Goal: Task Accomplishment & Management: Manage account settings

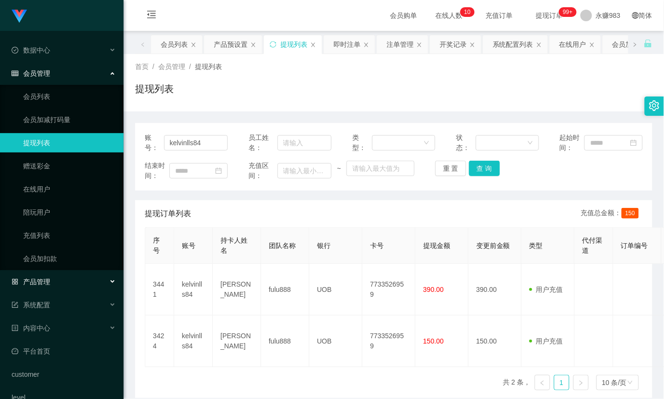
click at [43, 286] on div "产品管理" at bounding box center [62, 281] width 124 height 19
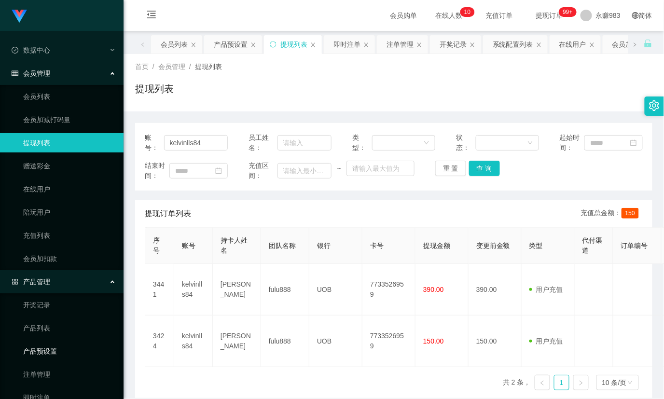
click at [63, 355] on link "产品预设置" at bounding box center [69, 351] width 93 height 19
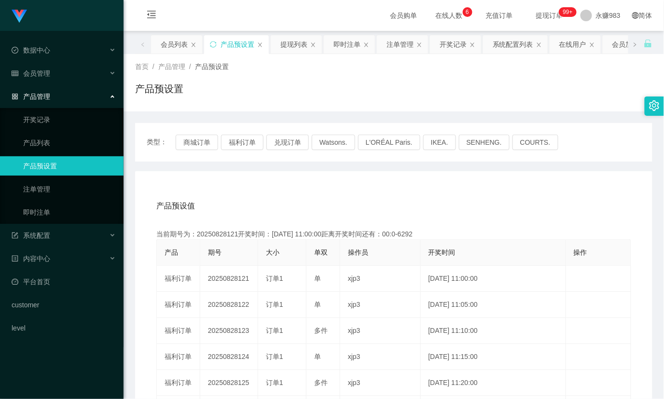
drag, startPoint x: 239, startPoint y: 204, endPoint x: 234, endPoint y: 98, distance: 105.8
click at [239, 201] on div "产品预设值 添加期号" at bounding box center [393, 206] width 475 height 27
click at [60, 210] on link "即时注单" at bounding box center [69, 212] width 93 height 19
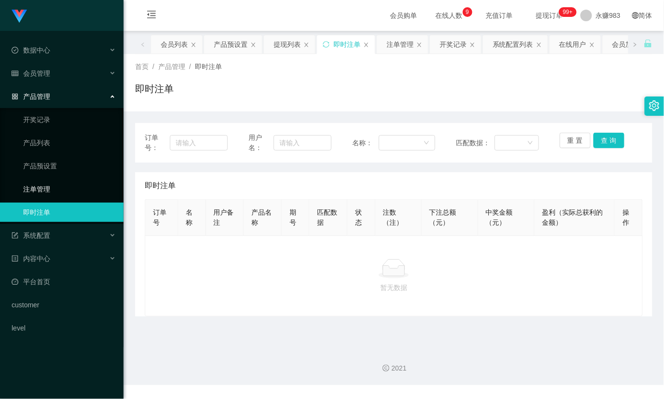
click at [55, 193] on link "注单管理" at bounding box center [69, 188] width 93 height 19
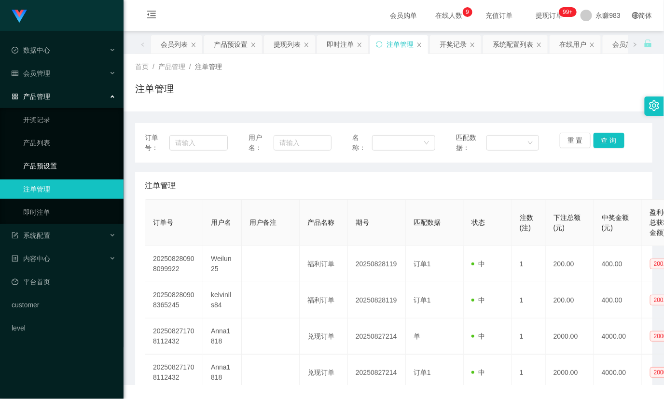
click at [56, 169] on link "产品预设置" at bounding box center [69, 165] width 93 height 19
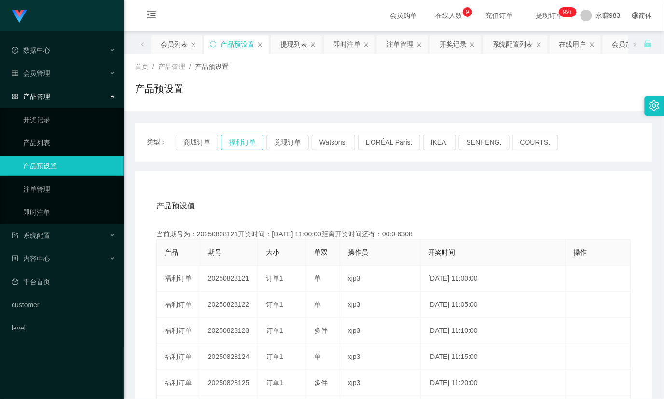
click at [247, 143] on button "福利订单" at bounding box center [242, 142] width 42 height 15
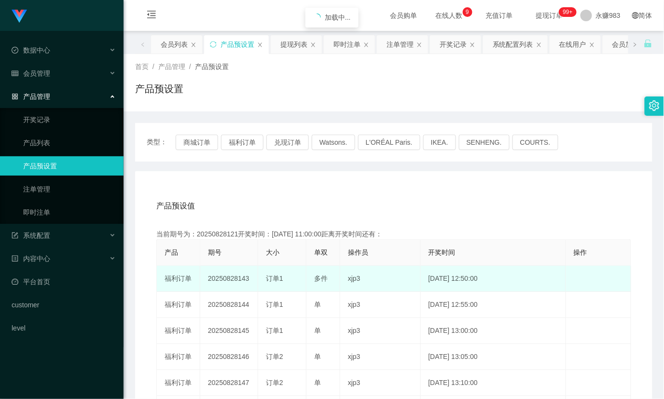
drag, startPoint x: 267, startPoint y: 276, endPoint x: 289, endPoint y: 276, distance: 22.7
click at [288, 276] on div "订单1" at bounding box center [282, 279] width 32 height 10
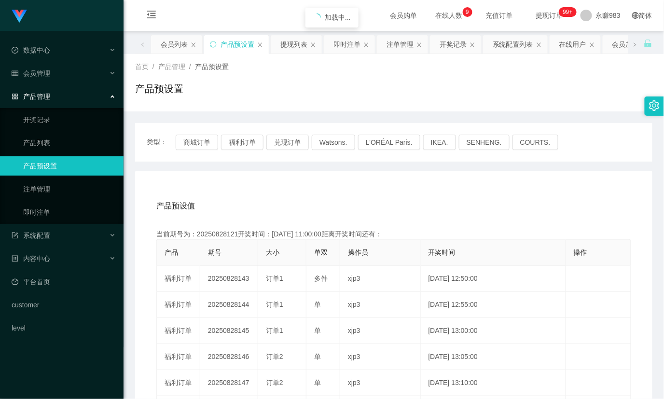
copy span "订单1"
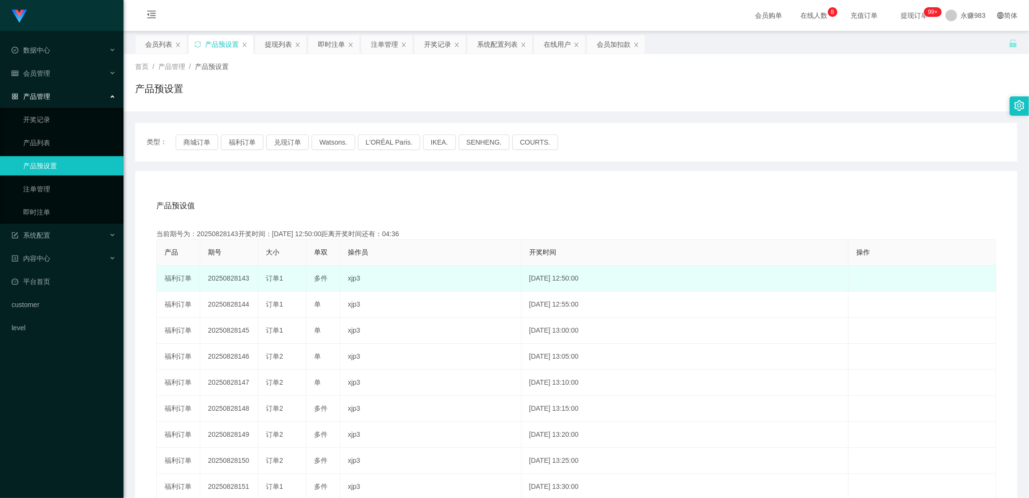
drag, startPoint x: 235, startPoint y: 277, endPoint x: 249, endPoint y: 280, distance: 14.8
click at [249, 280] on td "20250828143" at bounding box center [229, 279] width 58 height 26
copy td "143"
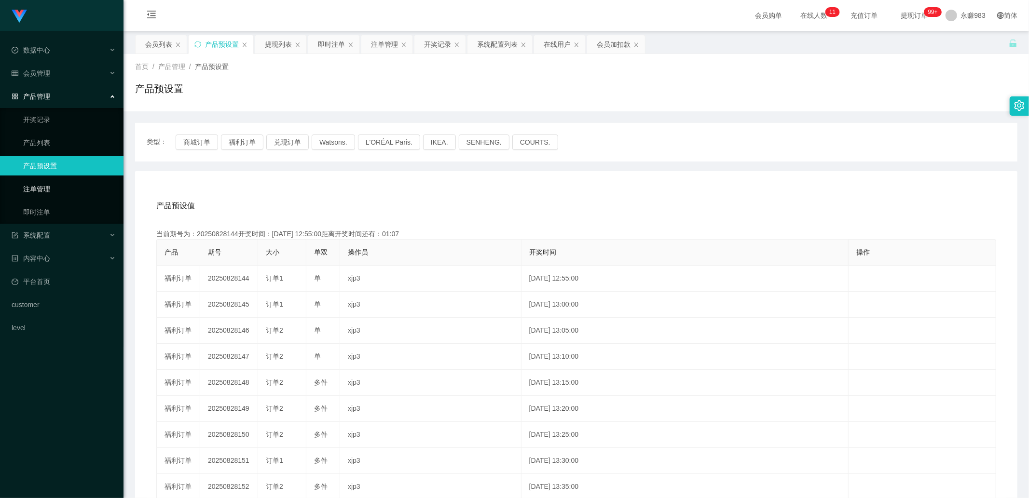
click at [54, 189] on link "注单管理" at bounding box center [69, 188] width 93 height 19
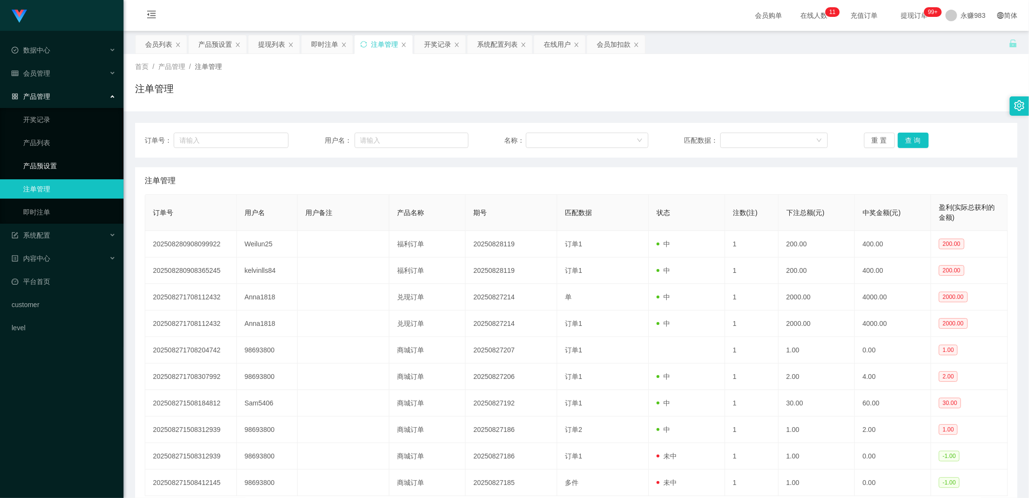
click at [50, 162] on link "产品预设置" at bounding box center [69, 165] width 93 height 19
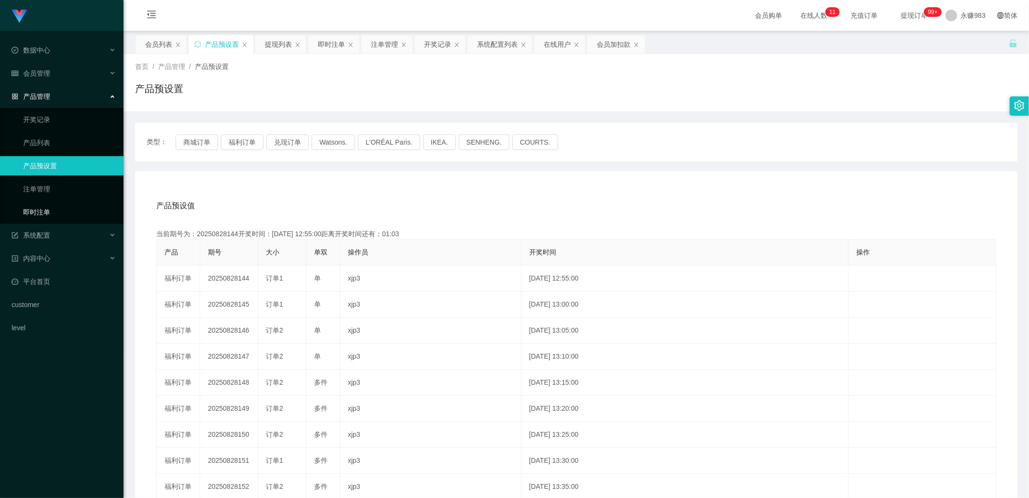
click at [29, 217] on link "即时注单" at bounding box center [69, 212] width 93 height 19
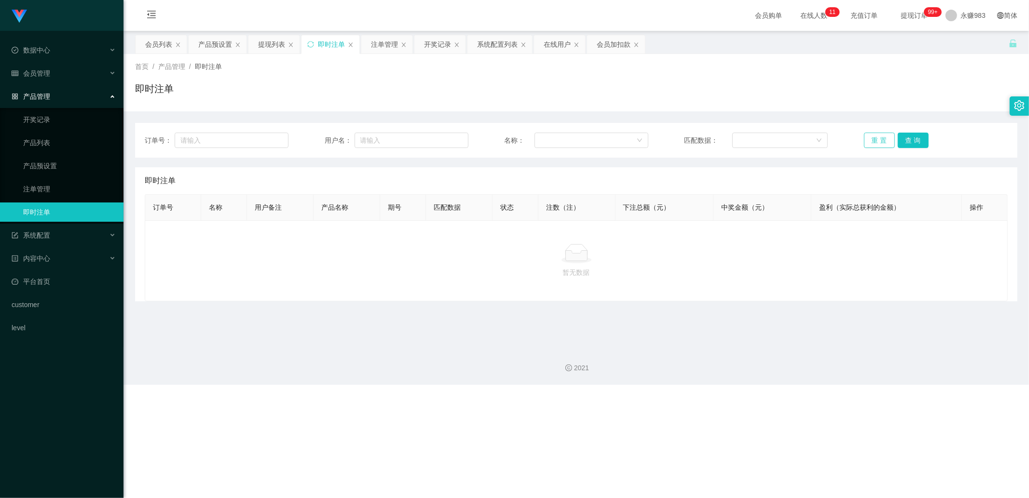
click at [480, 133] on button "重 置" at bounding box center [879, 140] width 31 height 15
click at [60, 190] on link "注单管理" at bounding box center [69, 188] width 93 height 19
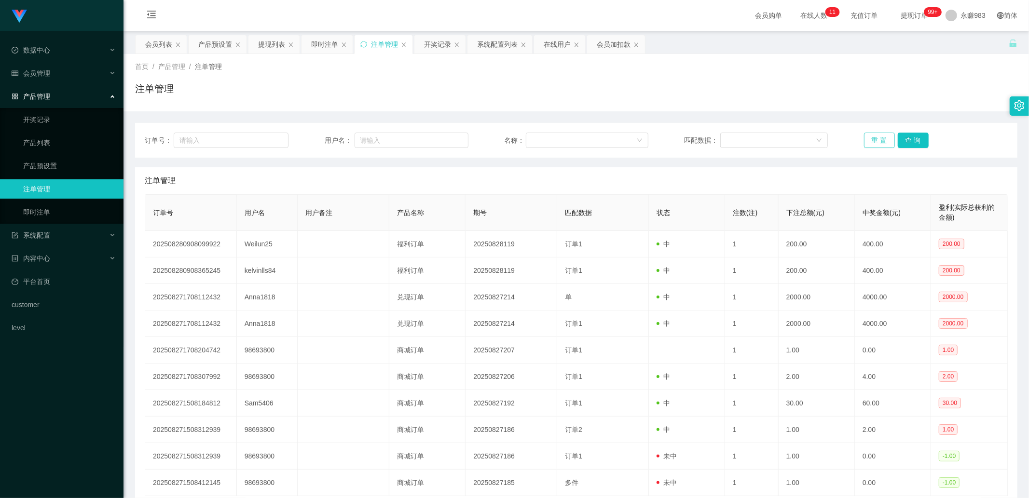
click at [480, 136] on button "重 置" at bounding box center [879, 140] width 31 height 15
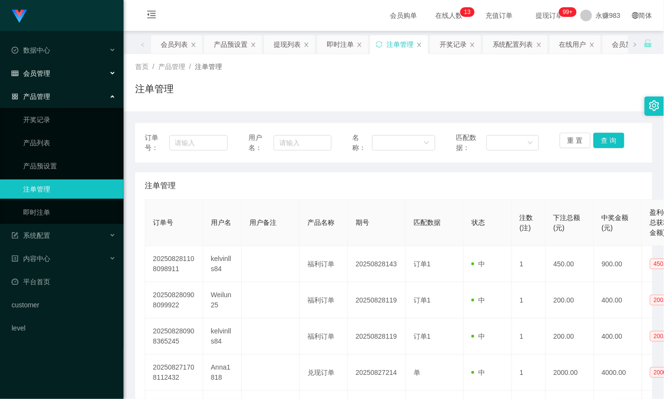
click at [53, 75] on div "会员管理" at bounding box center [62, 73] width 124 height 19
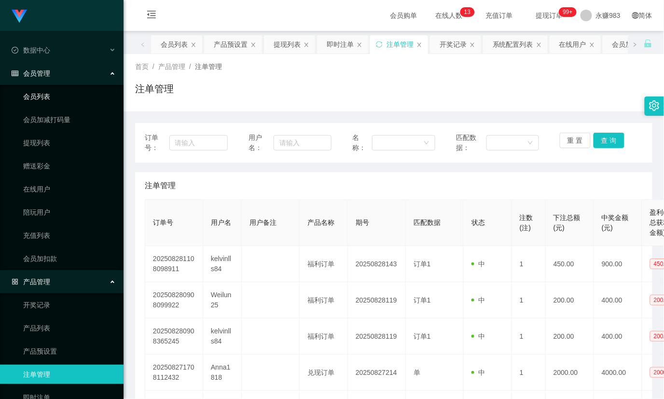
click at [46, 95] on link "会员列表" at bounding box center [69, 96] width 93 height 19
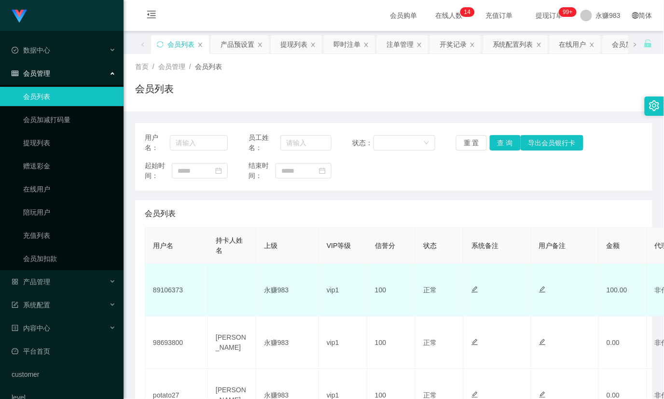
click at [163, 292] on td "89106373" at bounding box center [176, 290] width 63 height 53
copy td "89106373"
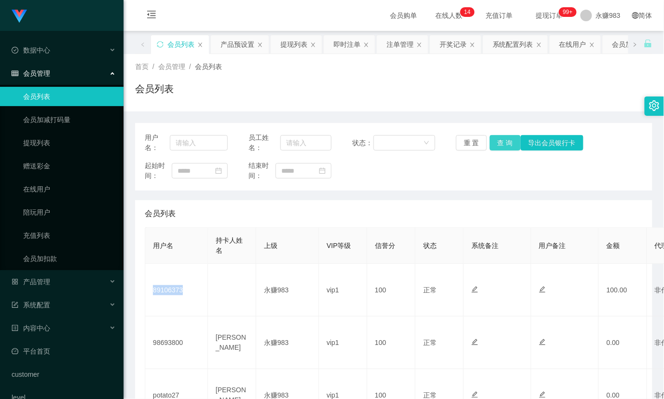
click at [480, 146] on button "查 询" at bounding box center [505, 142] width 31 height 15
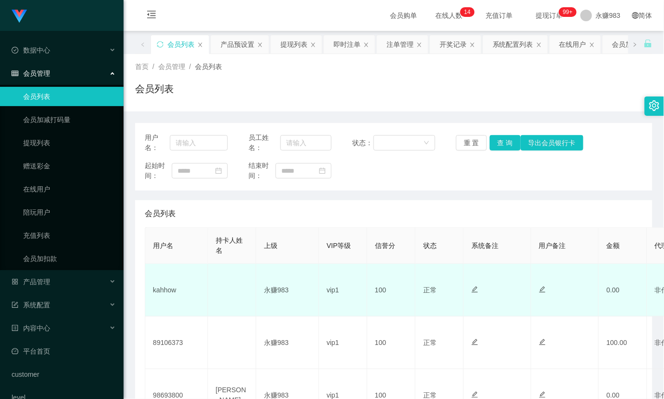
click at [168, 285] on td "kahhow" at bounding box center [176, 290] width 63 height 53
copy td "kahhow"
click at [150, 292] on td "kahhow" at bounding box center [176, 290] width 63 height 53
click at [161, 291] on td "kahhow" at bounding box center [176, 290] width 63 height 53
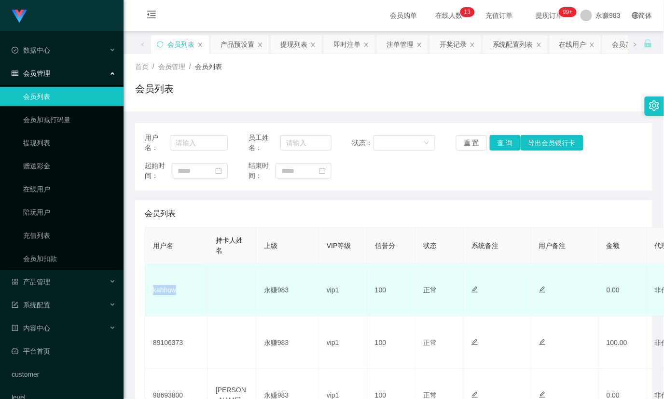
click at [161, 291] on td "kahhow" at bounding box center [176, 290] width 63 height 53
copy td "kahhow"
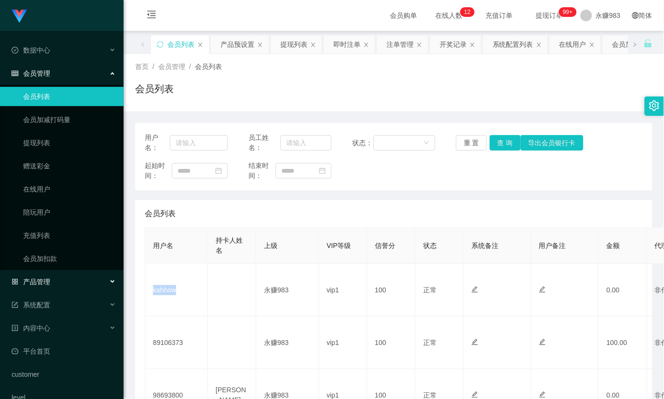
click at [59, 285] on div "产品管理" at bounding box center [62, 281] width 124 height 19
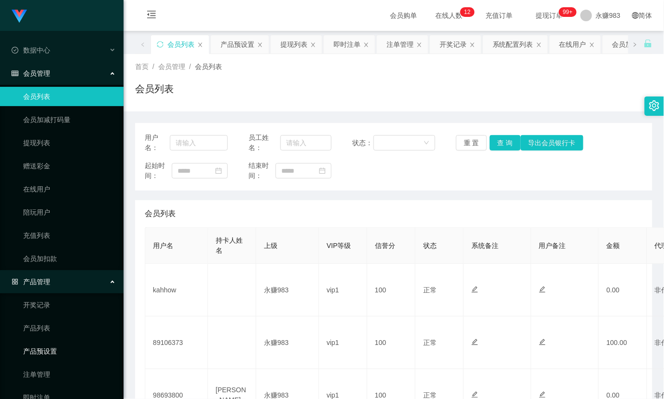
click at [55, 349] on link "产品预设置" at bounding box center [69, 351] width 93 height 19
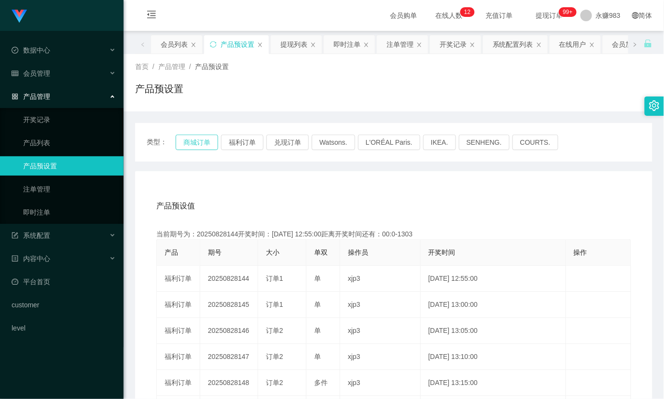
click at [196, 141] on button "商城订单" at bounding box center [197, 142] width 42 height 15
click at [43, 69] on span "会员管理" at bounding box center [31, 73] width 39 height 8
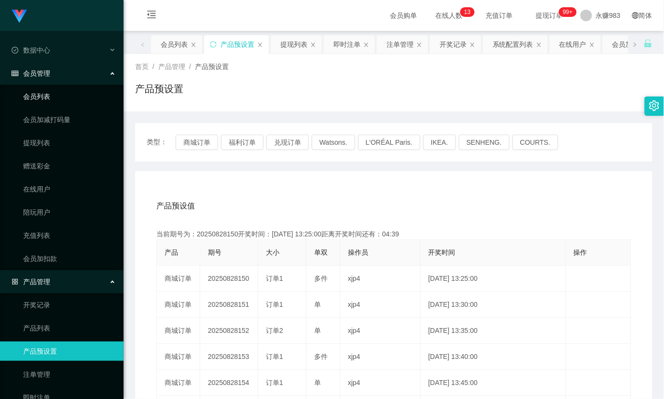
click at [46, 104] on link "会员列表" at bounding box center [69, 96] width 93 height 19
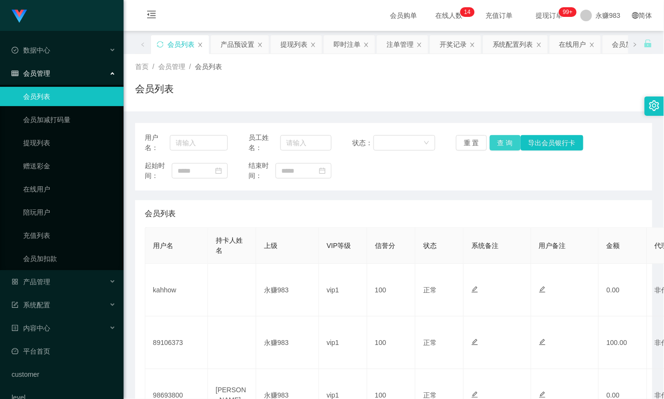
click at [480, 143] on button "查 询" at bounding box center [505, 142] width 31 height 15
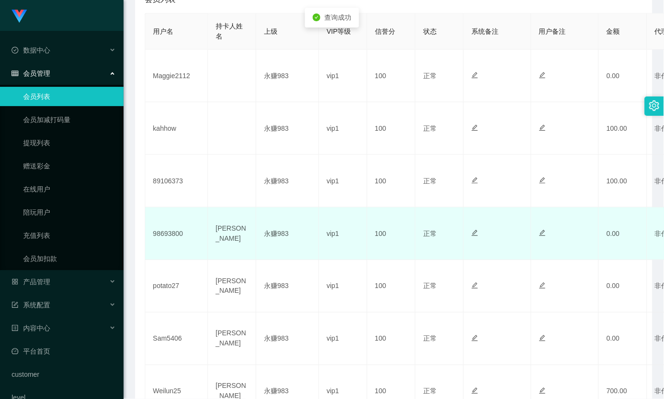
scroll to position [161, 0]
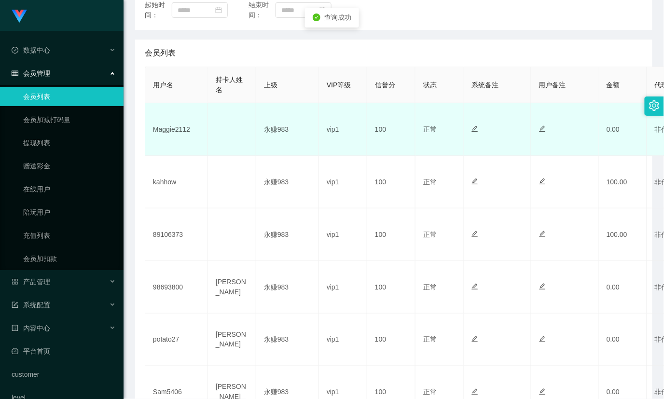
click at [167, 132] on td "Maggie2112" at bounding box center [176, 129] width 63 height 53
copy td "Maggie2112"
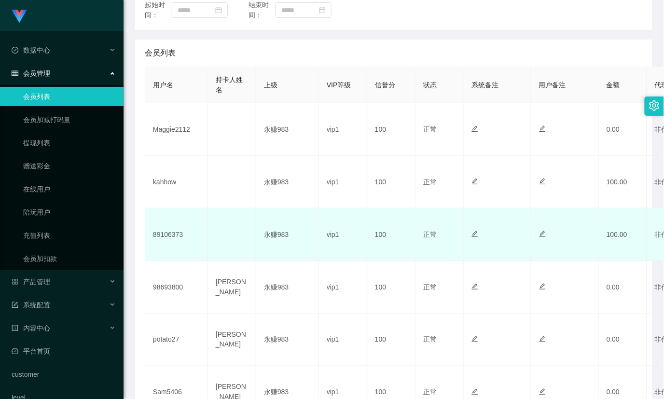
click at [165, 232] on td "89106373" at bounding box center [176, 234] width 63 height 53
copy td "89106373"
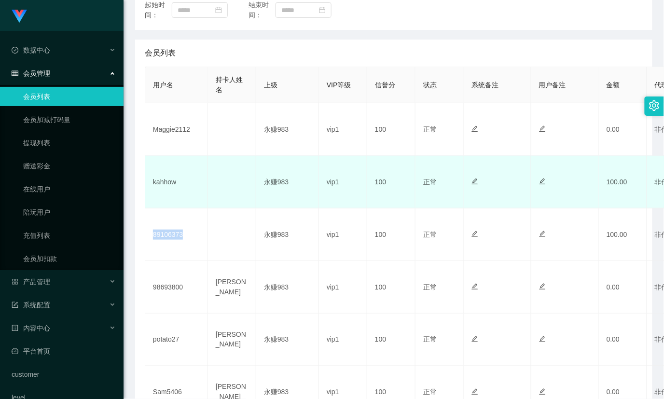
click at [156, 183] on td "kahhow" at bounding box center [176, 182] width 63 height 53
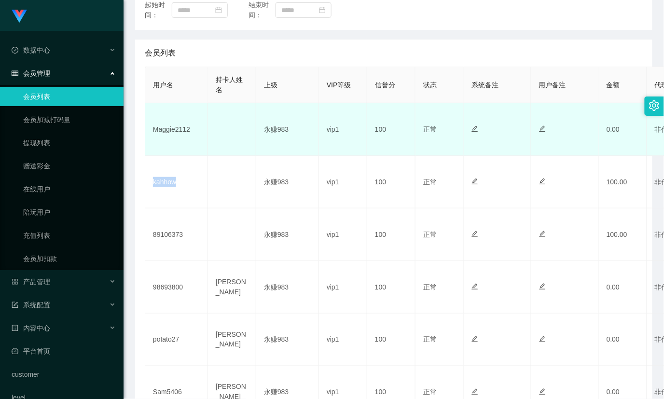
copy td "kahhow"
click at [174, 131] on td "Maggie2112" at bounding box center [176, 129] width 63 height 53
copy td "Maggie2112"
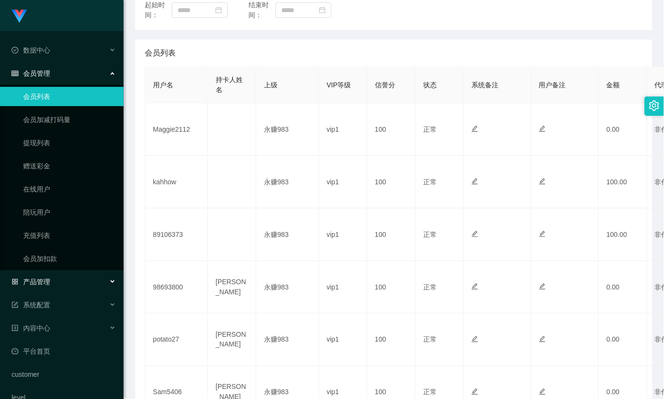
click at [34, 287] on div "产品管理" at bounding box center [62, 281] width 124 height 19
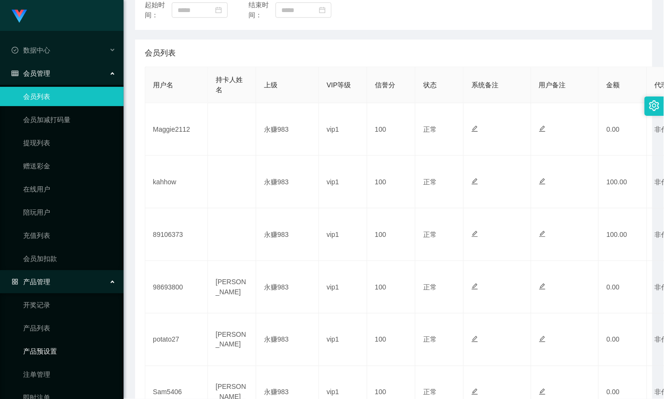
scroll to position [54, 0]
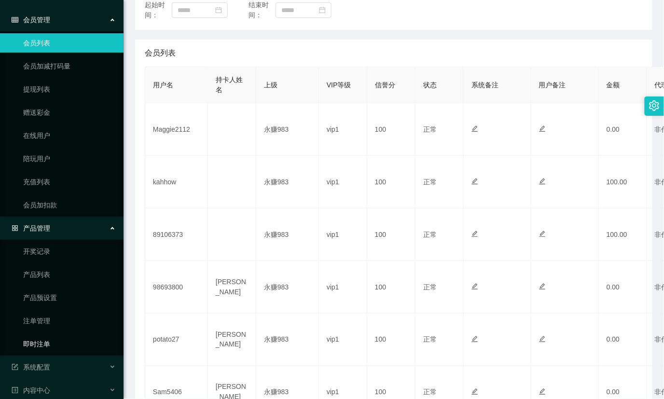
click at [46, 344] on link "即时注单" at bounding box center [69, 343] width 93 height 19
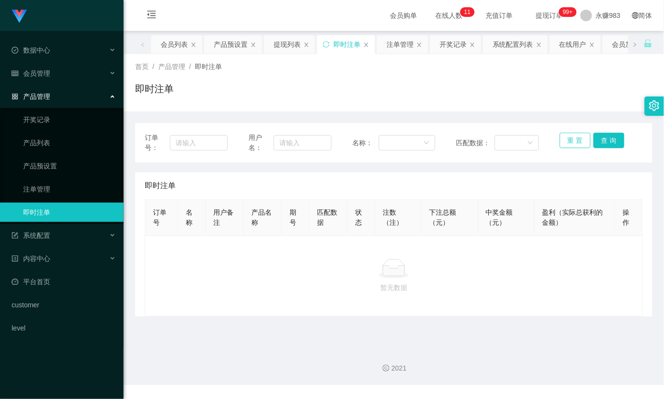
click at [480, 145] on button "重 置" at bounding box center [575, 140] width 31 height 15
click at [480, 142] on button "重 置" at bounding box center [575, 140] width 31 height 15
click at [52, 232] on div "系统配置" at bounding box center [62, 235] width 124 height 19
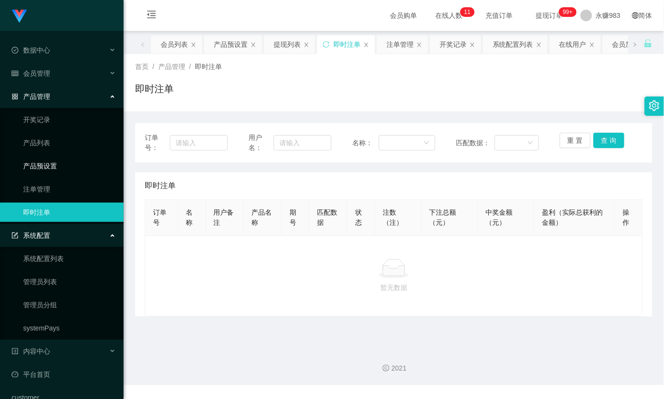
click at [48, 168] on link "产品预设置" at bounding box center [69, 165] width 93 height 19
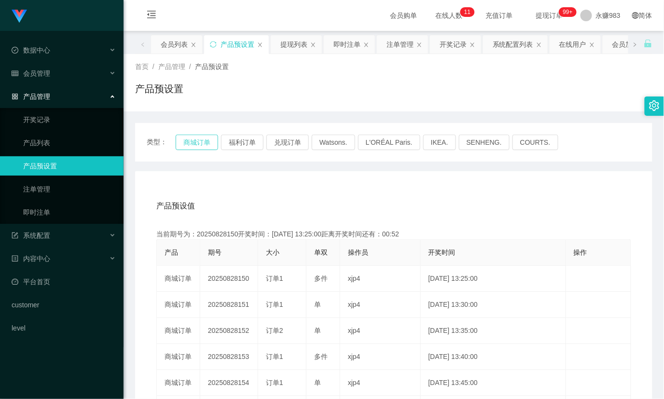
click at [192, 150] on button "商城订单" at bounding box center [197, 142] width 42 height 15
click at [197, 143] on button "商城订单" at bounding box center [197, 142] width 42 height 15
click at [50, 190] on link "注单管理" at bounding box center [69, 188] width 93 height 19
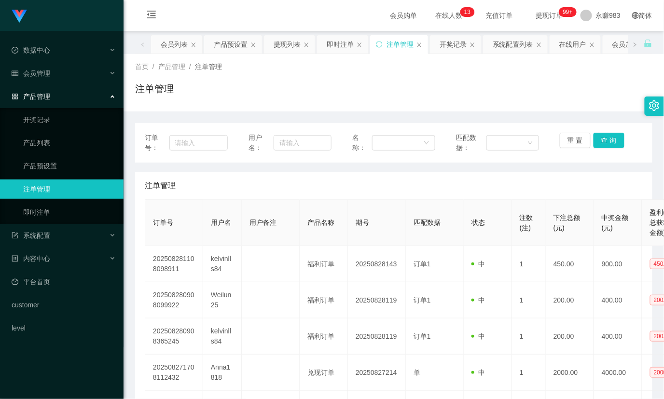
click at [214, 133] on div "订单号：" at bounding box center [186, 143] width 83 height 20
click at [211, 139] on input "text" at bounding box center [198, 142] width 58 height 15
paste input "kahhow"
type input "kahhow"
click at [480, 138] on button "查 询" at bounding box center [608, 140] width 31 height 15
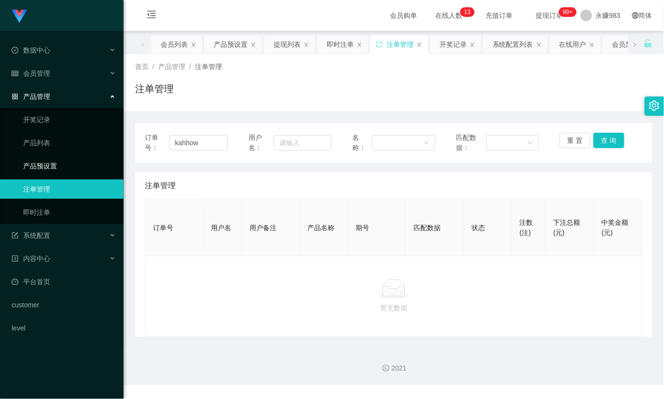
click at [45, 158] on link "产品预设置" at bounding box center [69, 165] width 93 height 19
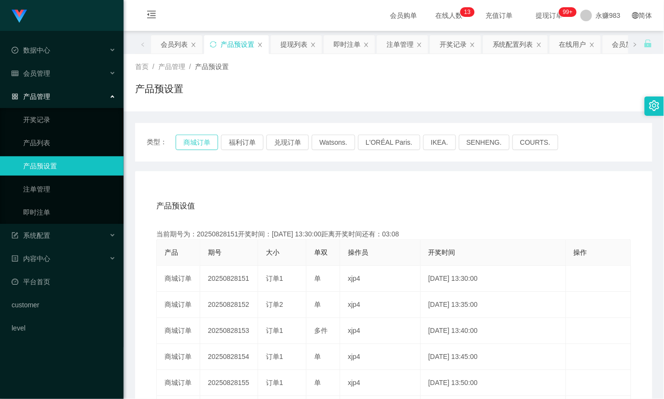
click at [193, 139] on button "商城订单" at bounding box center [197, 142] width 42 height 15
drag, startPoint x: 37, startPoint y: 211, endPoint x: 93, endPoint y: 211, distance: 56.5
click at [37, 211] on link "即时注单" at bounding box center [69, 212] width 93 height 19
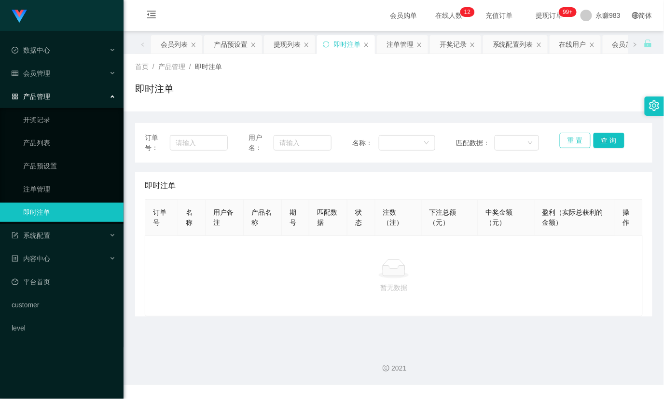
click at [480, 137] on button "重 置" at bounding box center [575, 140] width 31 height 15
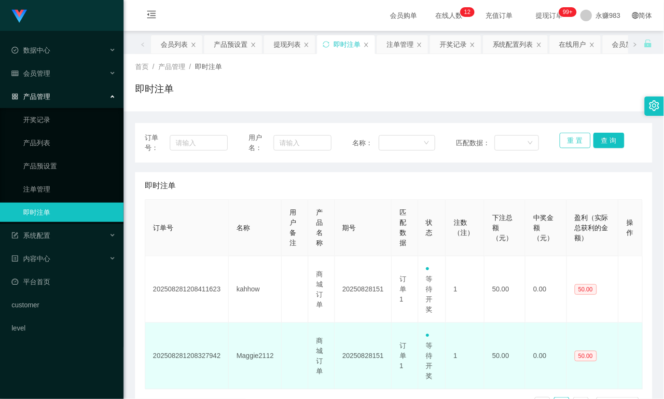
scroll to position [66, 0]
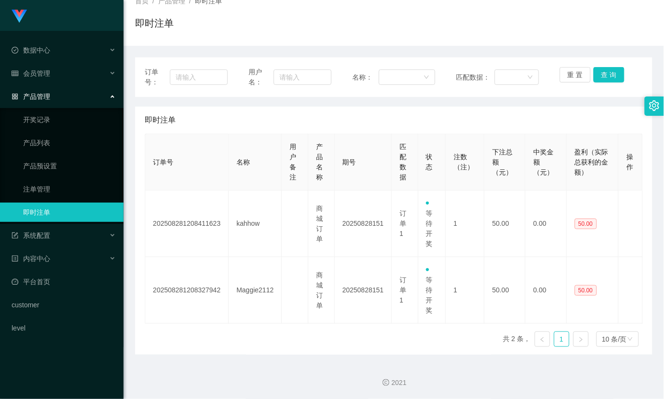
click at [329, 353] on div "订单号 名称 用户备注 产品名称 期号 匹配数据 状态 注数（注） 下注总额（元） 中奖金额（元） 盈利（实际总获利的金额） 操作 2025082812084…" at bounding box center [394, 244] width 498 height 221
click at [480, 74] on button "重 置" at bounding box center [575, 74] width 31 height 15
click at [68, 186] on link "注单管理" at bounding box center [69, 188] width 93 height 19
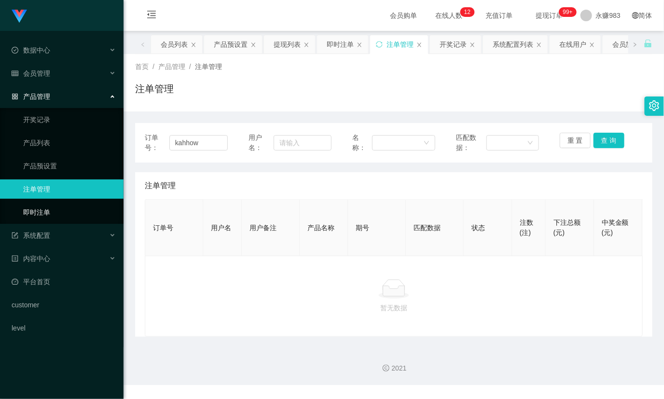
click at [61, 210] on link "即时注单" at bounding box center [69, 212] width 93 height 19
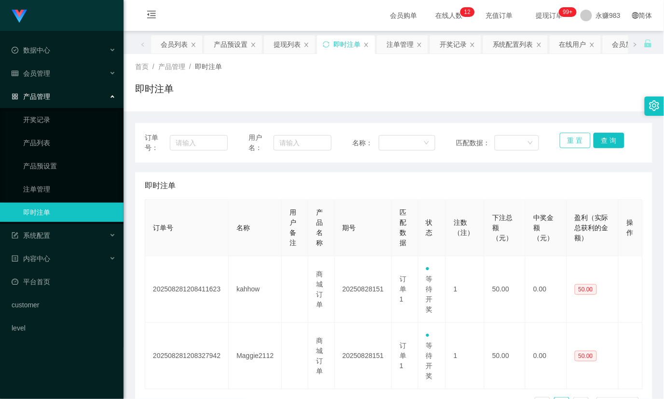
click at [480, 141] on button "重 置" at bounding box center [575, 140] width 31 height 15
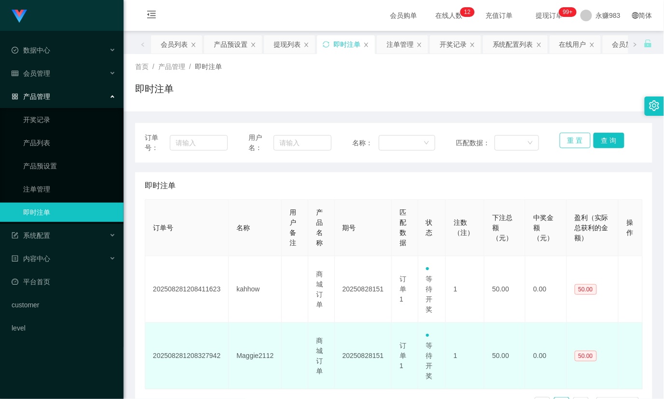
scroll to position [66, 0]
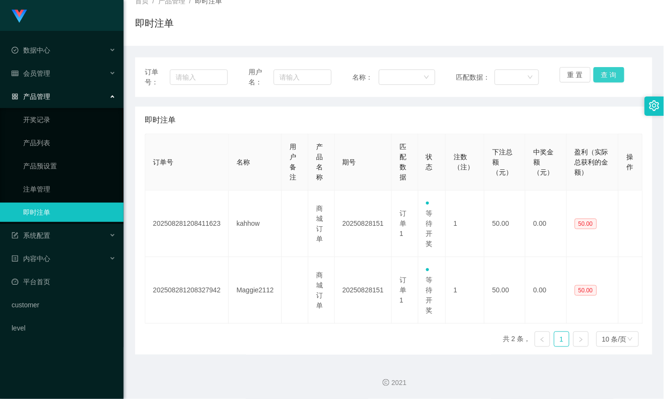
click at [480, 73] on button "查 询" at bounding box center [608, 74] width 31 height 15
click at [480, 75] on button "重 置" at bounding box center [575, 74] width 31 height 15
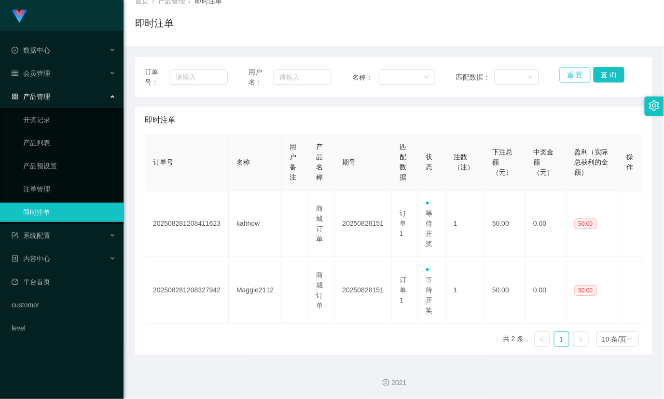
click at [480, 75] on button "重 置" at bounding box center [575, 74] width 31 height 15
click at [480, 71] on button "重 置" at bounding box center [575, 74] width 31 height 15
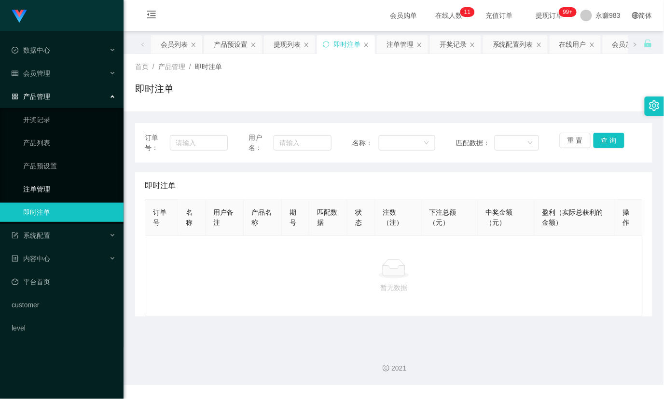
click at [50, 184] on link "注单管理" at bounding box center [69, 188] width 93 height 19
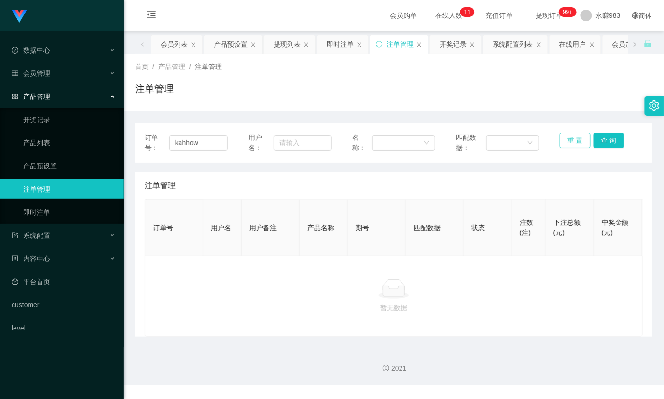
click at [480, 145] on button "重 置" at bounding box center [575, 140] width 31 height 15
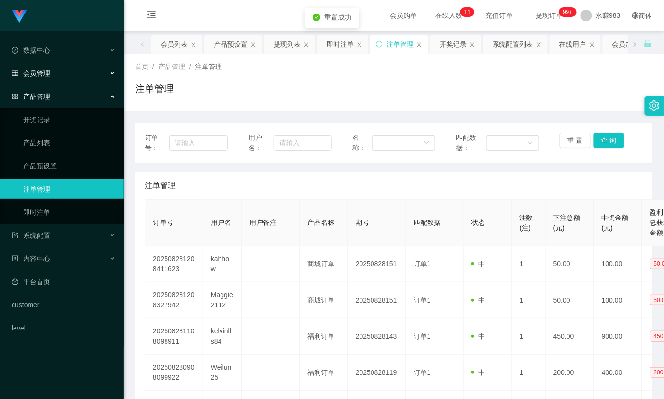
click at [49, 69] on span "会员管理" at bounding box center [31, 73] width 39 height 8
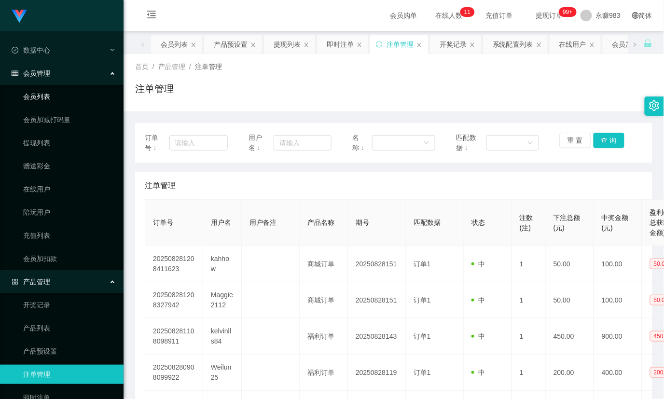
click at [56, 96] on link "会员列表" at bounding box center [69, 96] width 93 height 19
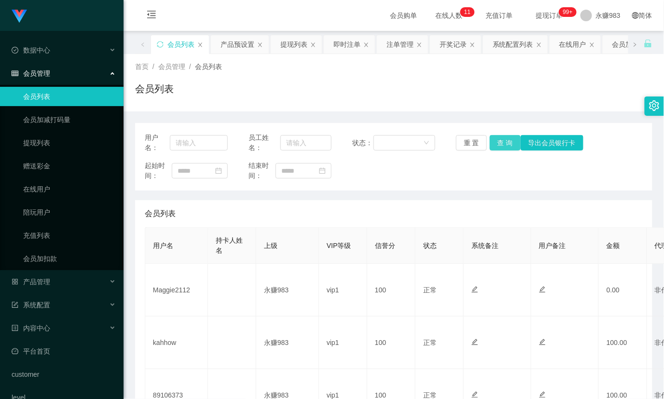
click at [480, 144] on button "查 询" at bounding box center [505, 142] width 31 height 15
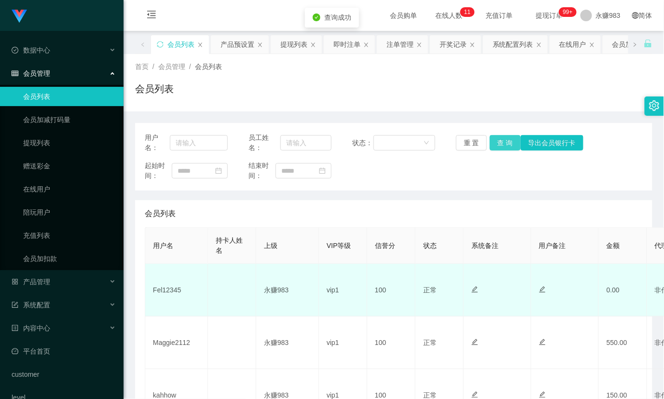
scroll to position [54, 0]
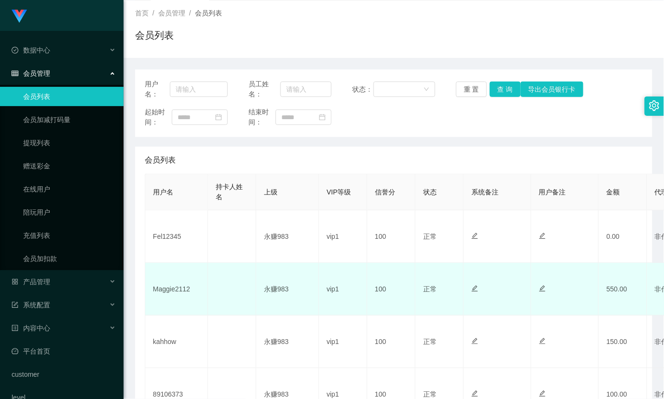
click at [180, 293] on td "Maggie2112" at bounding box center [176, 289] width 63 height 53
copy td "Maggie2112"
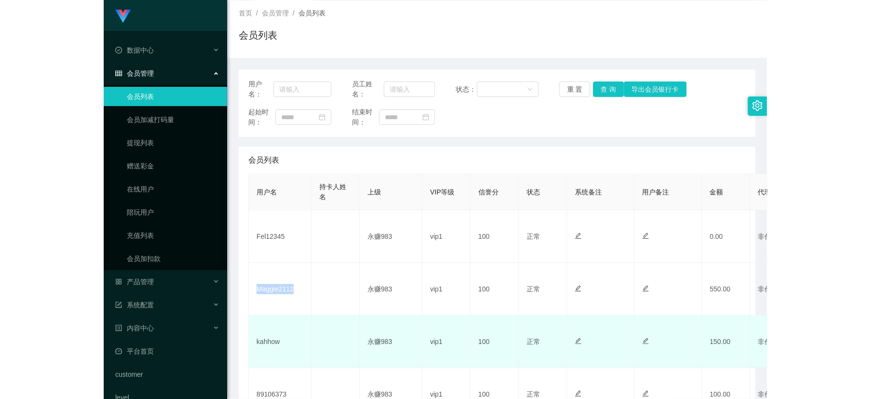
scroll to position [107, 0]
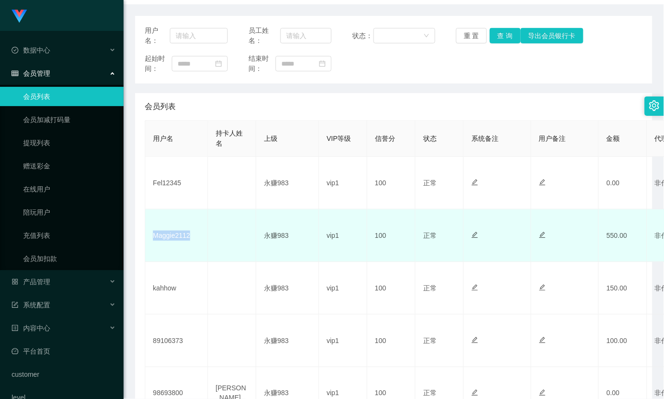
click at [172, 234] on td "Maggie2112" at bounding box center [176, 235] width 63 height 53
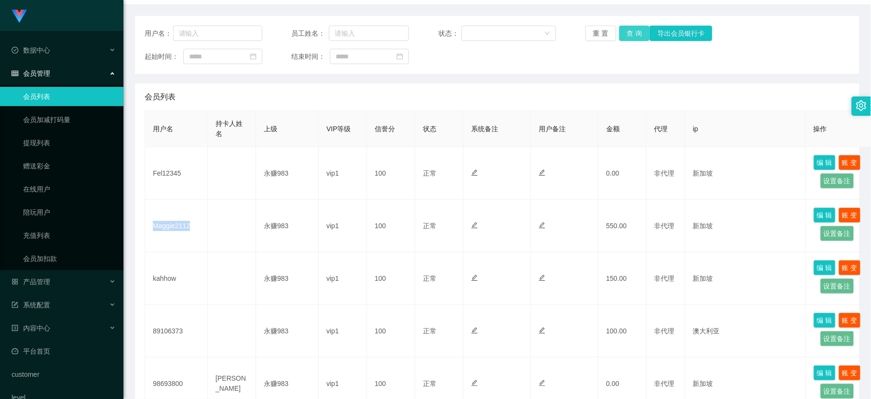
click at [480, 32] on button "查 询" at bounding box center [635, 33] width 31 height 15
click at [51, 141] on link "提现列表" at bounding box center [69, 142] width 93 height 19
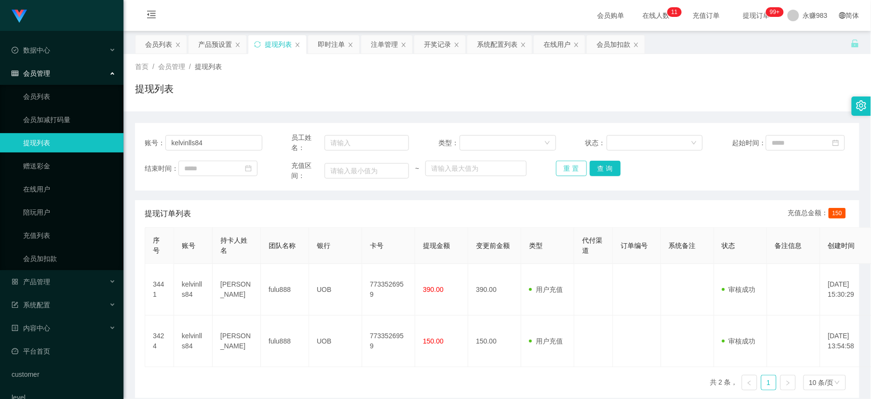
click at [480, 167] on button "重 置" at bounding box center [571, 168] width 31 height 15
click at [480, 170] on button "重 置" at bounding box center [571, 168] width 31 height 15
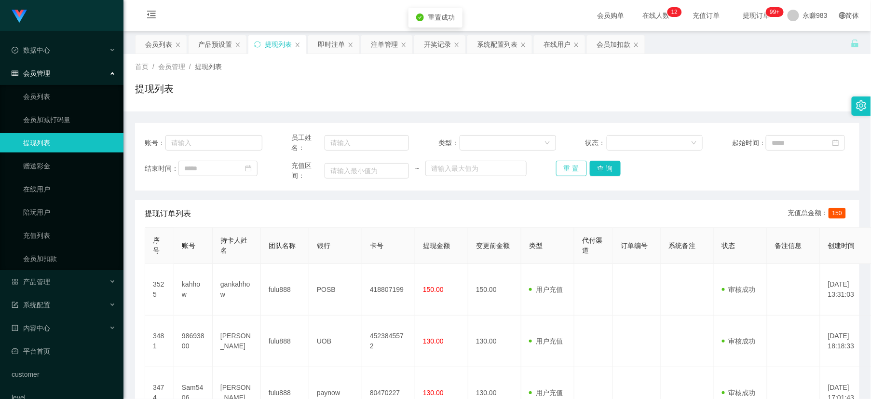
click at [480, 171] on button "重 置" at bounding box center [571, 168] width 31 height 15
click at [480, 168] on button "重 置" at bounding box center [571, 168] width 31 height 15
click at [480, 169] on button "查 询" at bounding box center [605, 168] width 31 height 15
click at [33, 100] on link "会员列表" at bounding box center [69, 96] width 93 height 19
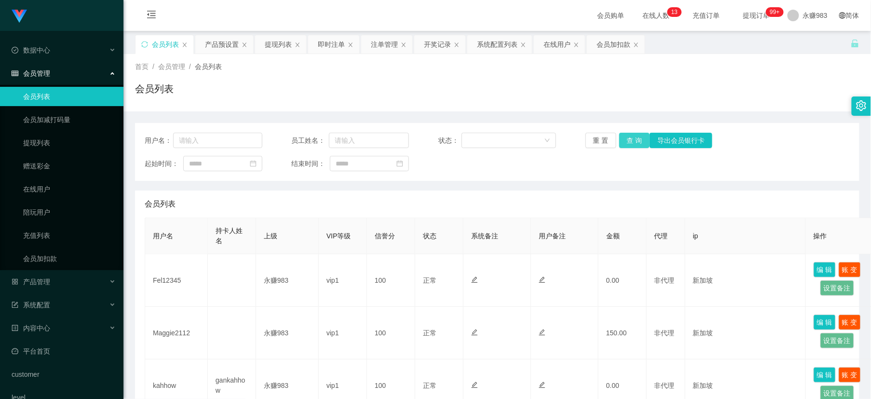
click at [480, 137] on button "查 询" at bounding box center [635, 140] width 31 height 15
click at [42, 146] on link "提现列表" at bounding box center [69, 142] width 93 height 19
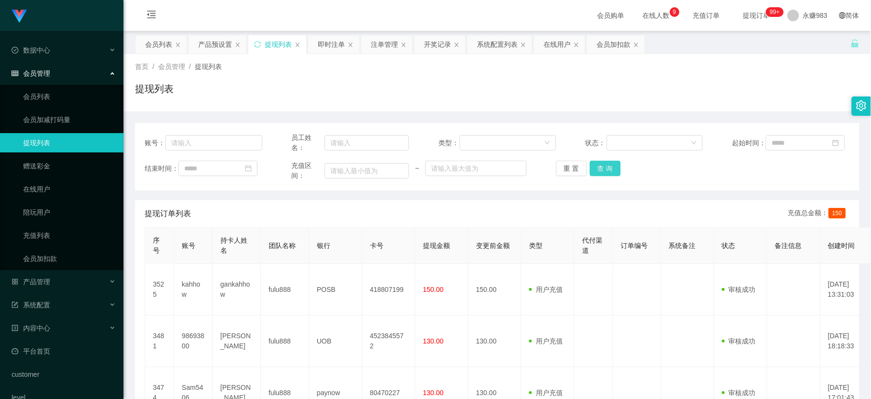
click at [480, 165] on button "查 询" at bounding box center [605, 168] width 31 height 15
click at [480, 173] on button "查 询" at bounding box center [605, 168] width 31 height 15
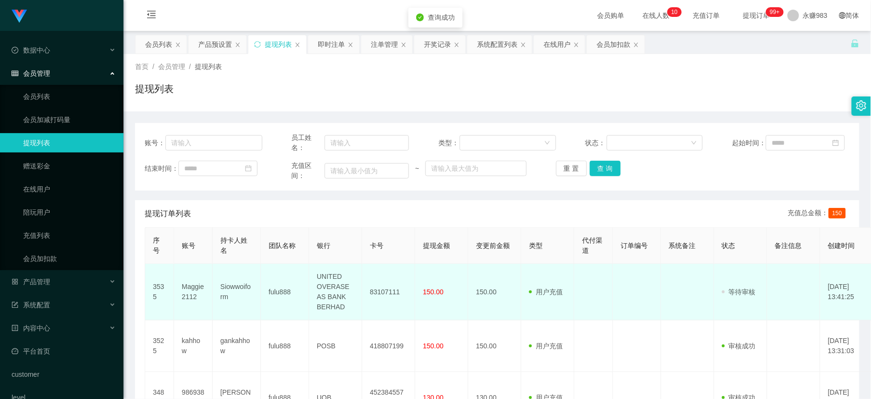
click at [186, 280] on td "Maggie2112" at bounding box center [193, 292] width 39 height 56
click at [193, 290] on td "Maggie2112" at bounding box center [193, 292] width 39 height 56
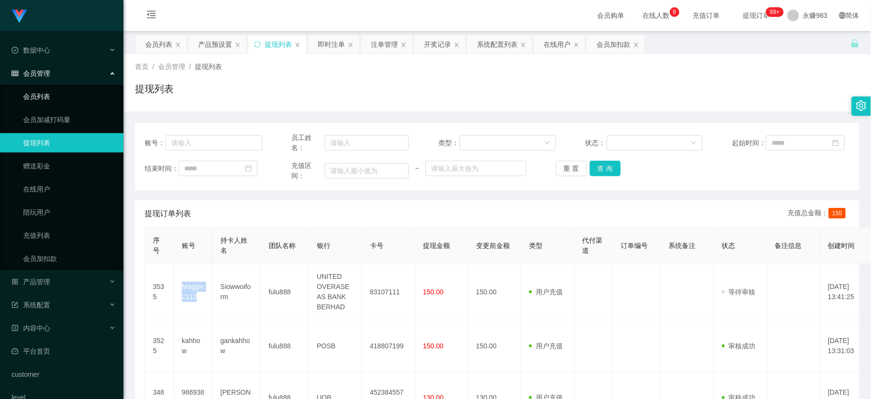
click at [47, 98] on link "会员列表" at bounding box center [69, 96] width 93 height 19
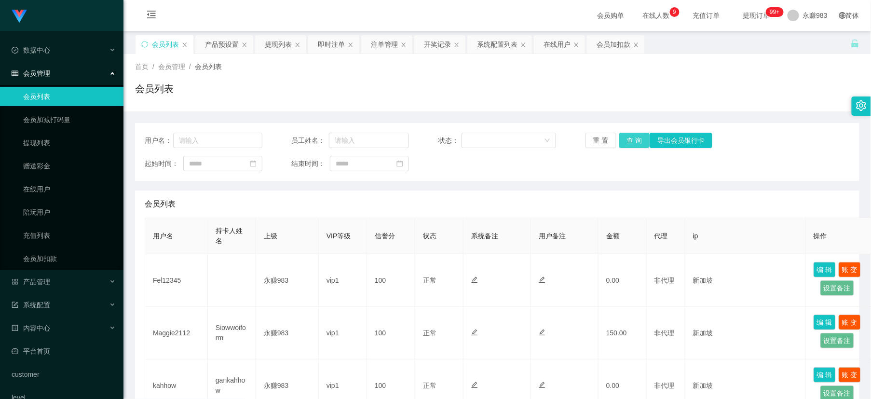
click at [480, 140] on button "查 询" at bounding box center [635, 140] width 31 height 15
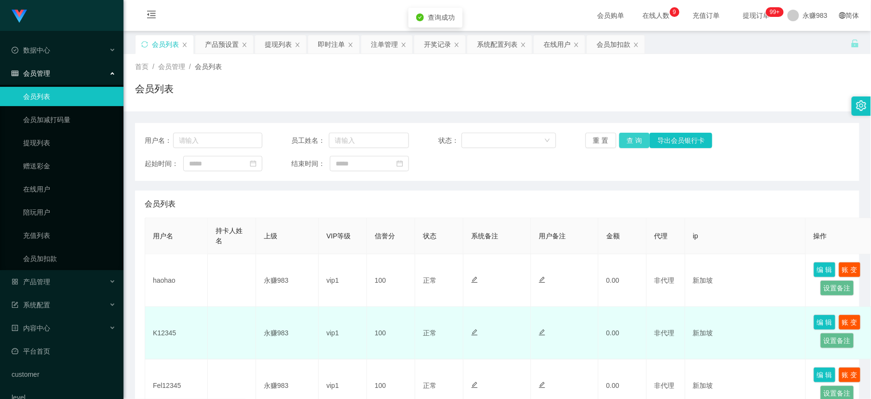
scroll to position [107, 0]
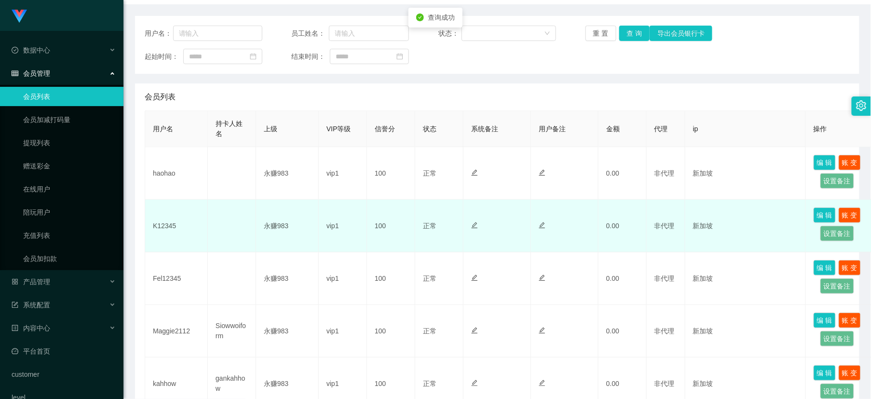
click at [164, 221] on td "K12345" at bounding box center [176, 226] width 63 height 53
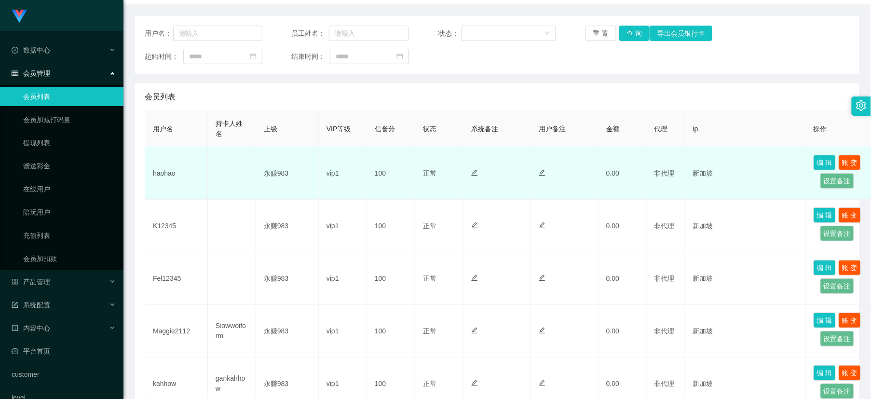
click at [177, 172] on td "haohao" at bounding box center [176, 173] width 63 height 53
click at [173, 172] on td "haohao" at bounding box center [176, 173] width 63 height 53
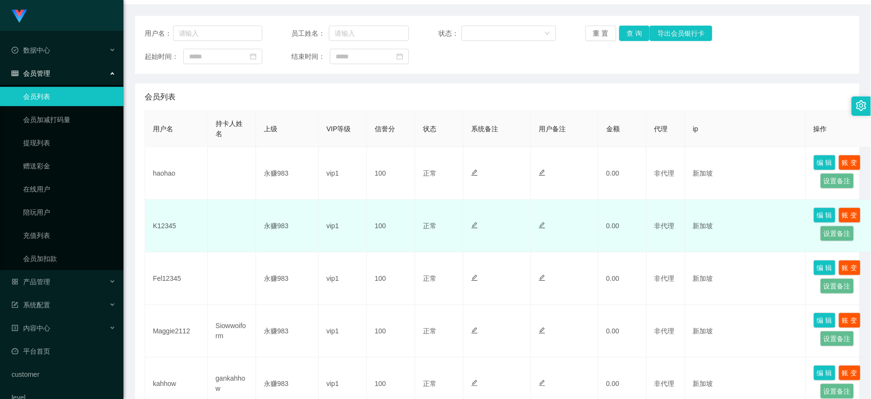
click at [160, 225] on td "K12345" at bounding box center [176, 226] width 63 height 53
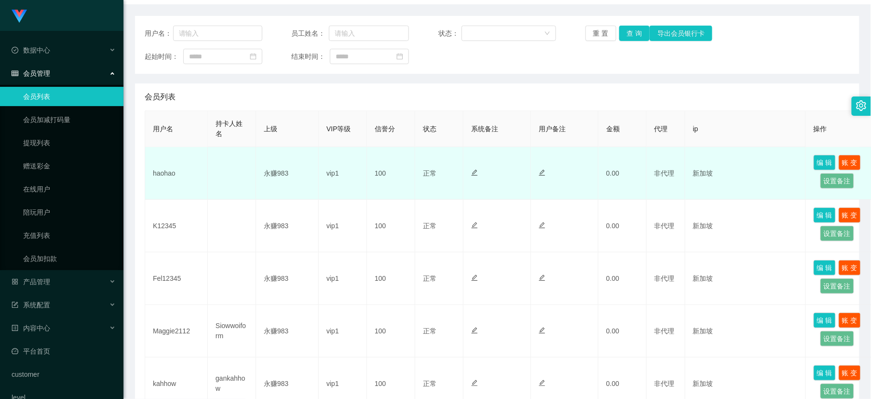
click at [166, 175] on td "haohao" at bounding box center [176, 173] width 63 height 53
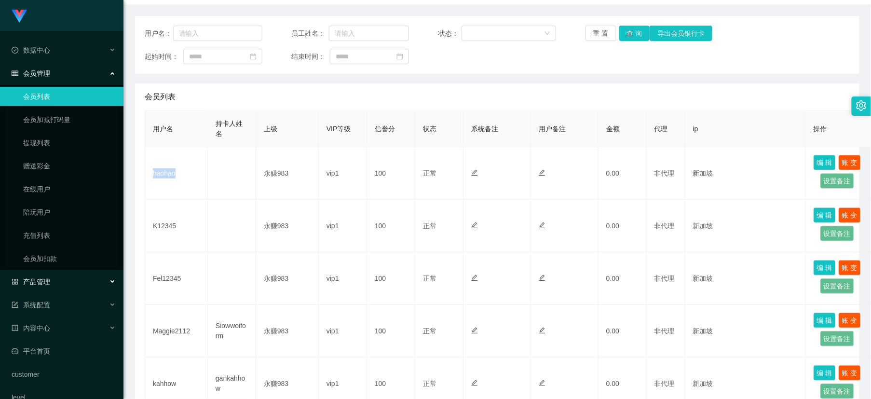
click at [49, 281] on span "产品管理" at bounding box center [31, 282] width 39 height 8
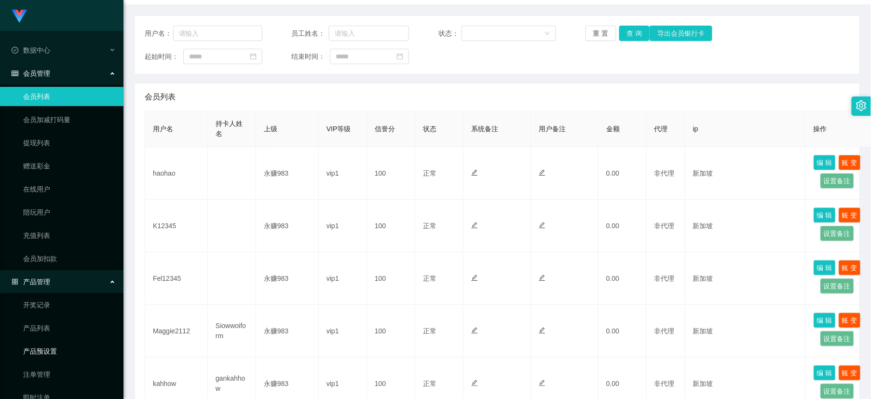
scroll to position [54, 0]
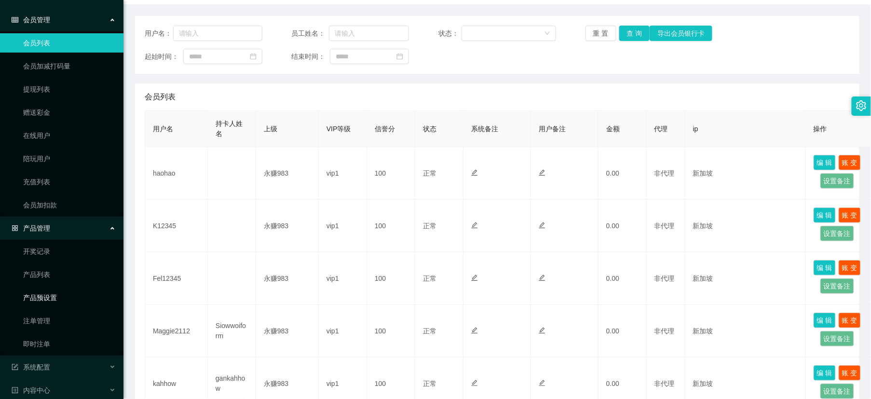
click at [37, 300] on link "产品预设置" at bounding box center [69, 297] width 93 height 19
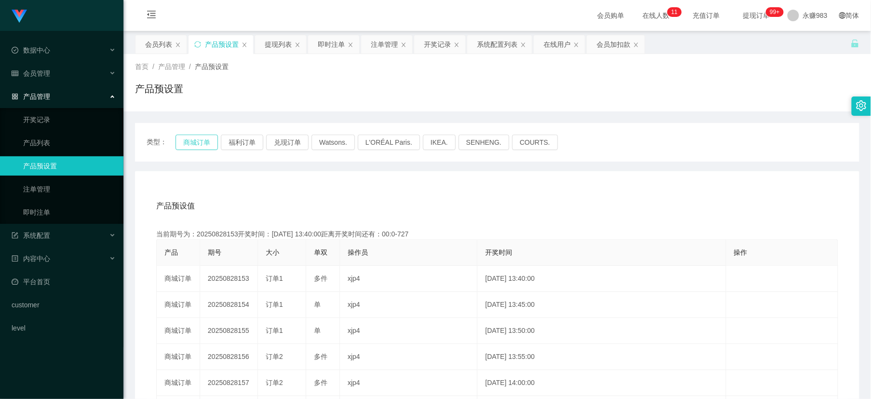
click at [184, 137] on button "商城订单" at bounding box center [197, 142] width 42 height 15
click at [192, 143] on button "商城订单" at bounding box center [197, 142] width 42 height 15
click at [39, 208] on link "即时注单" at bounding box center [69, 212] width 93 height 19
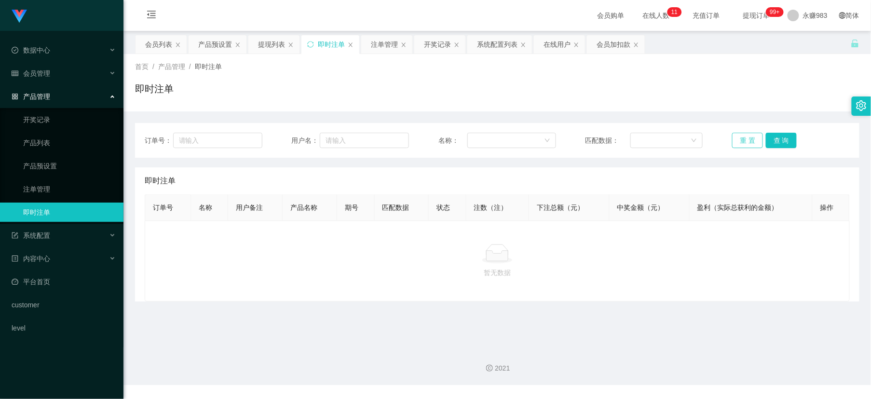
click at [480, 138] on button "重 置" at bounding box center [747, 140] width 31 height 15
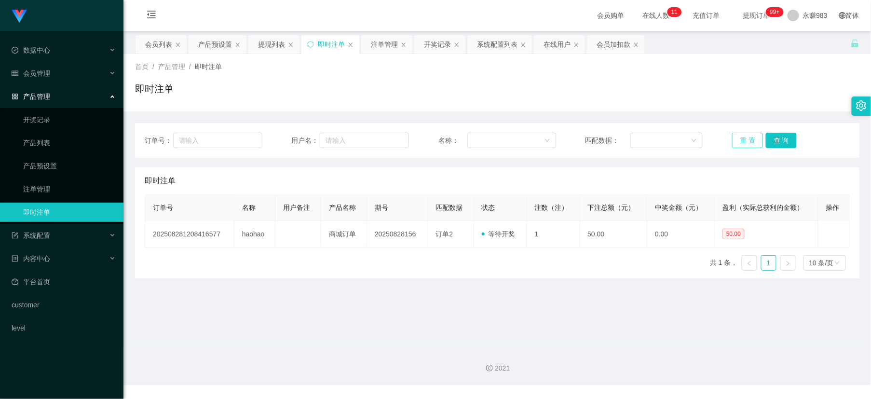
click at [480, 140] on button "重 置" at bounding box center [747, 140] width 31 height 15
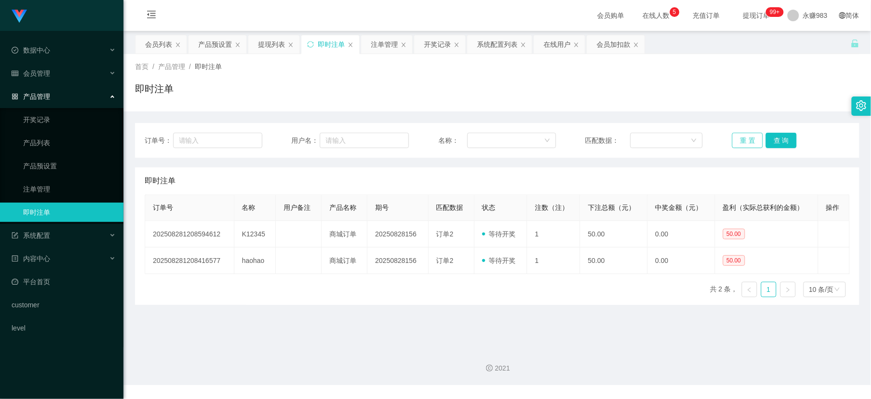
click at [480, 140] on button "重 置" at bounding box center [747, 140] width 31 height 15
click at [50, 170] on link "产品预设置" at bounding box center [69, 165] width 93 height 19
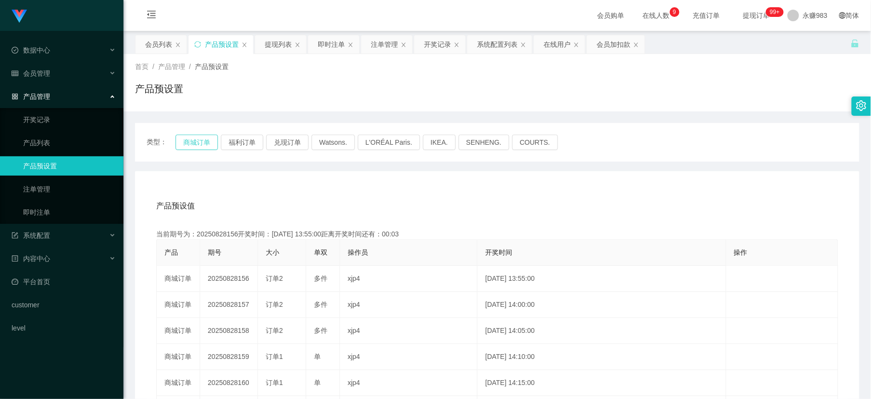
click at [205, 141] on button "商城订单" at bounding box center [197, 142] width 42 height 15
click at [48, 75] on span "会员管理" at bounding box center [31, 73] width 39 height 8
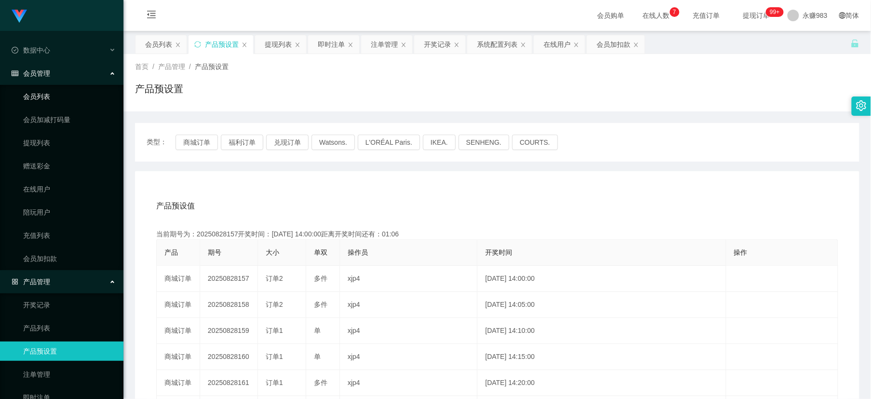
click at [54, 95] on link "会员列表" at bounding box center [69, 96] width 93 height 19
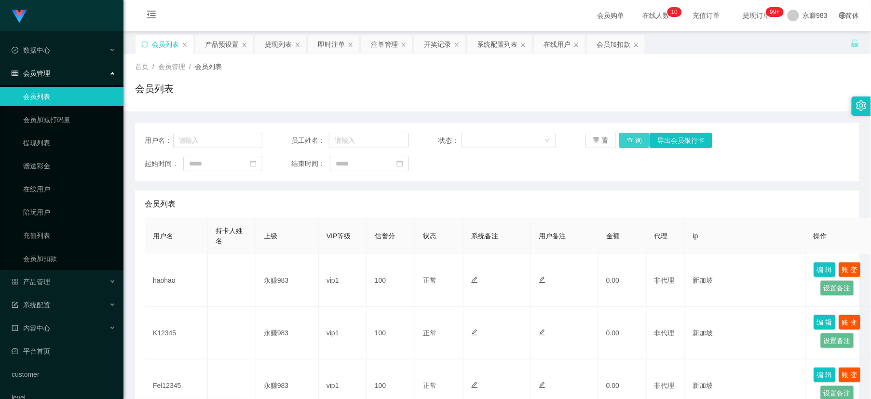
click at [480, 143] on button "查 询" at bounding box center [635, 140] width 31 height 15
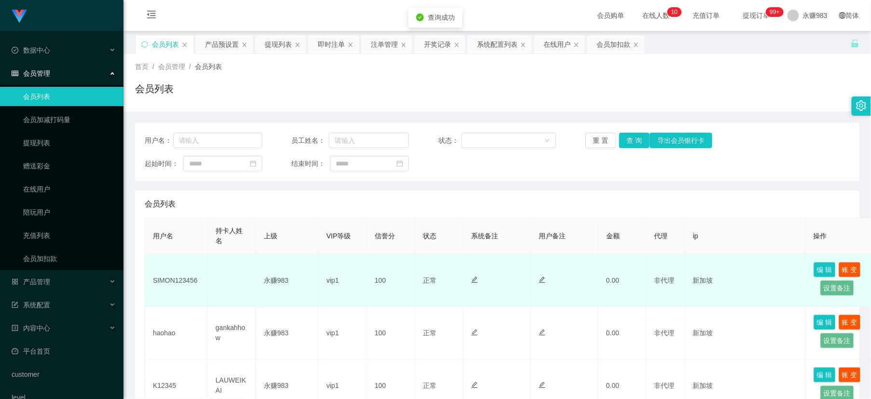
click at [176, 285] on td "SIMON123456" at bounding box center [176, 280] width 63 height 53
click at [177, 276] on td "SIMON123456" at bounding box center [176, 280] width 63 height 53
click at [181, 277] on td "SIMON123456" at bounding box center [176, 280] width 63 height 53
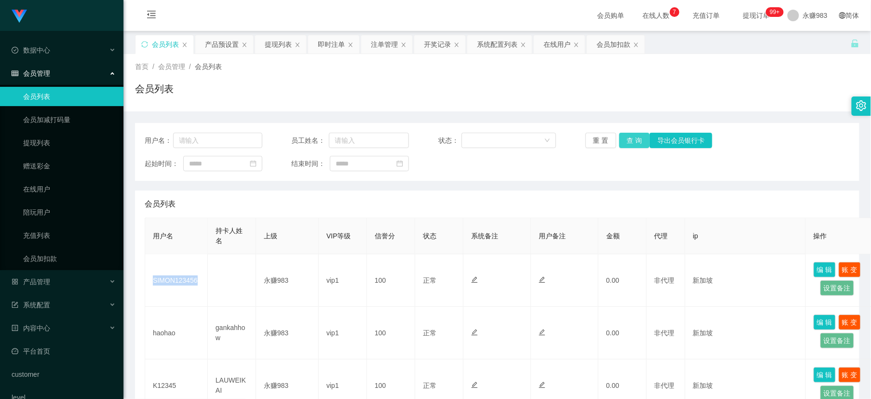
click at [480, 135] on button "查 询" at bounding box center [635, 140] width 31 height 15
click at [40, 284] on span "产品管理" at bounding box center [31, 282] width 39 height 8
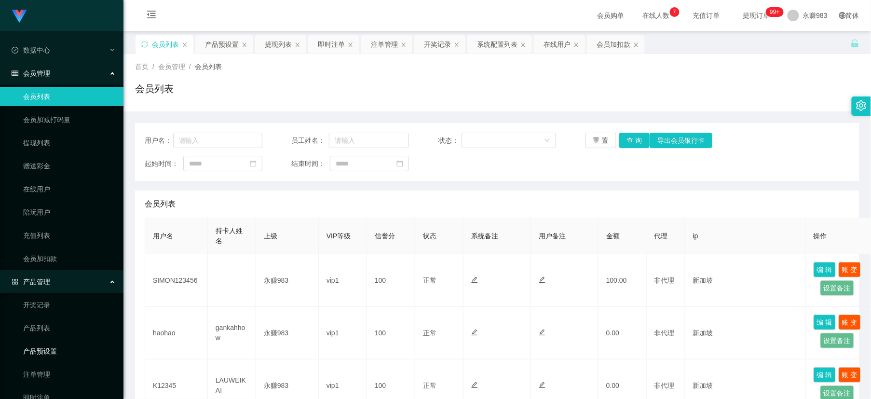
click at [64, 355] on link "产品预设置" at bounding box center [69, 351] width 93 height 19
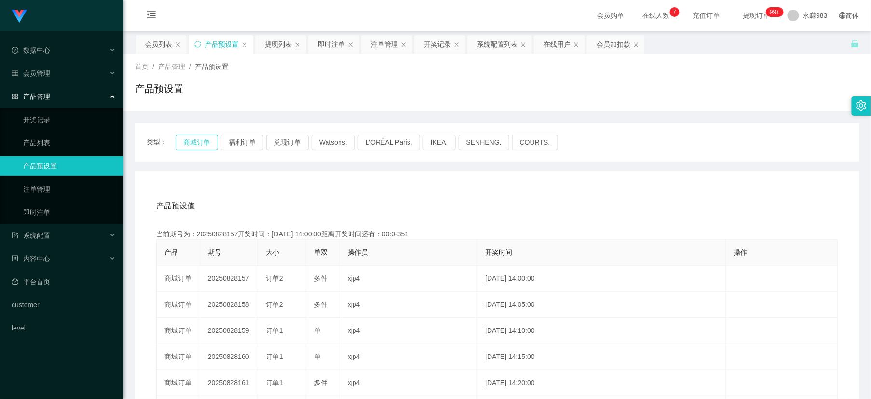
click at [186, 142] on button "商城订单" at bounding box center [197, 142] width 42 height 15
click at [36, 214] on link "即时注单" at bounding box center [69, 212] width 93 height 19
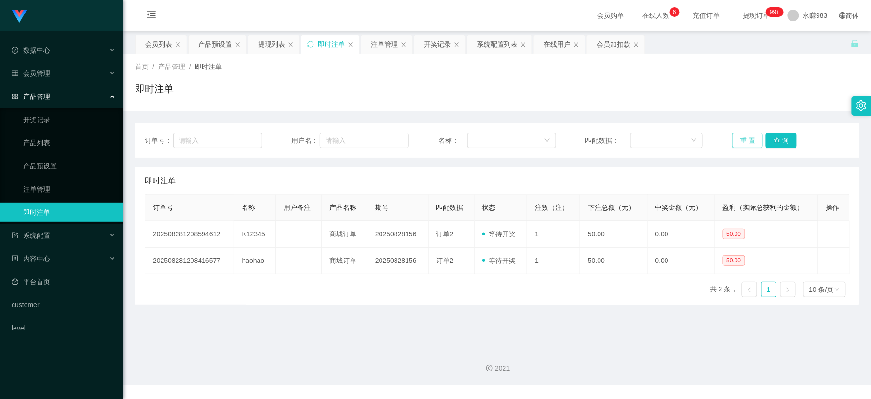
click at [480, 138] on button "重 置" at bounding box center [747, 140] width 31 height 15
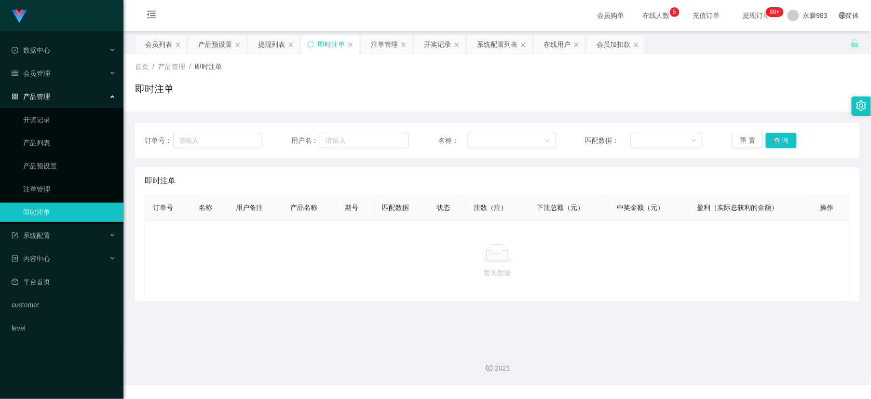
drag, startPoint x: 551, startPoint y: 342, endPoint x: 572, endPoint y: 313, distance: 35.9
click at [480, 342] on div "2021" at bounding box center [498, 362] width 748 height 45
click at [45, 239] on div "系统配置" at bounding box center [62, 235] width 124 height 19
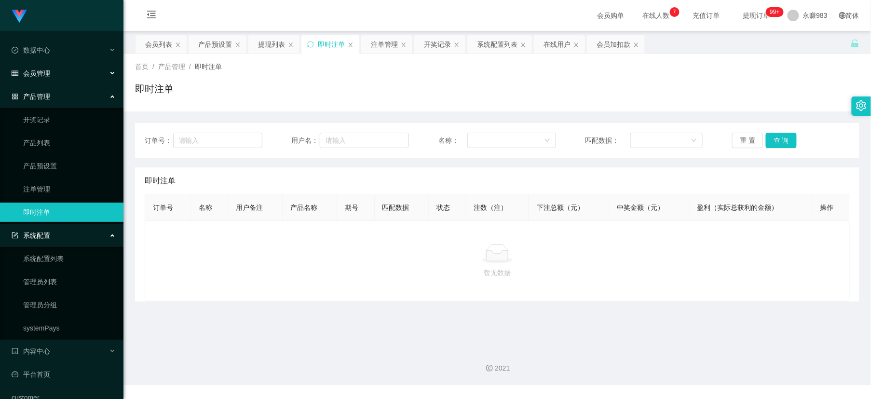
click at [40, 78] on div "会员管理" at bounding box center [62, 73] width 124 height 19
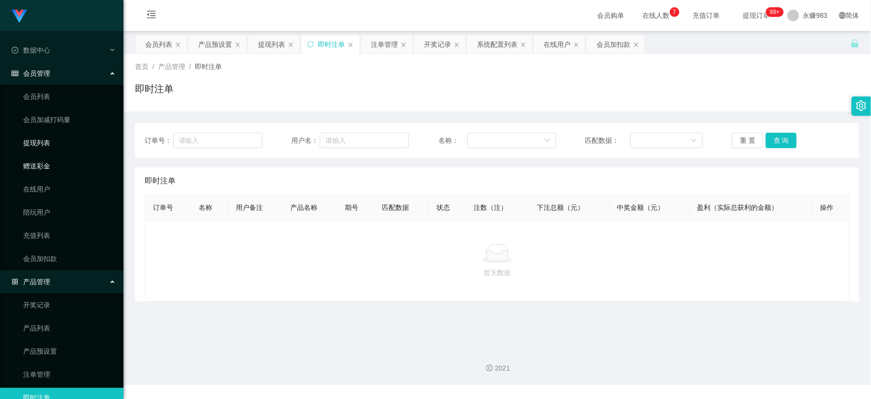
click at [43, 146] on link "提现列表" at bounding box center [69, 142] width 93 height 19
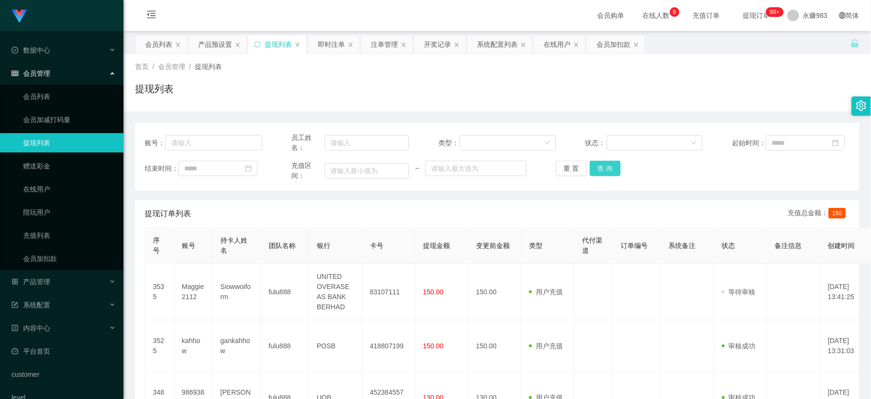
click at [480, 174] on button "查 询" at bounding box center [605, 168] width 31 height 15
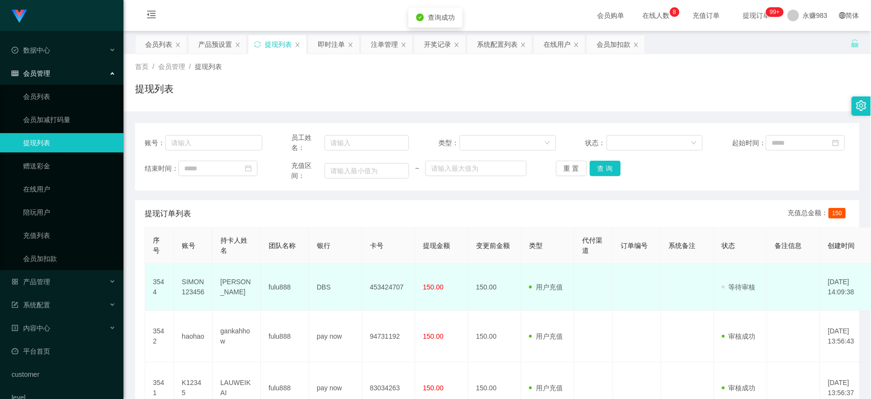
click at [191, 284] on td "SIMON123456" at bounding box center [193, 287] width 39 height 47
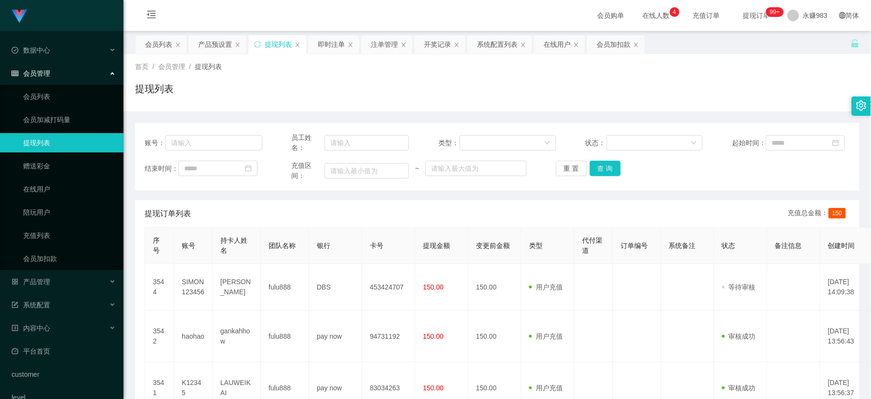
click at [36, 85] on ul "会员列表 会员加减打码量 提现列表 赠送彩金 在线用户 陪玩用户 充值列表 会员加扣款" at bounding box center [62, 177] width 124 height 185
click at [39, 99] on link "会员列表" at bounding box center [69, 96] width 93 height 19
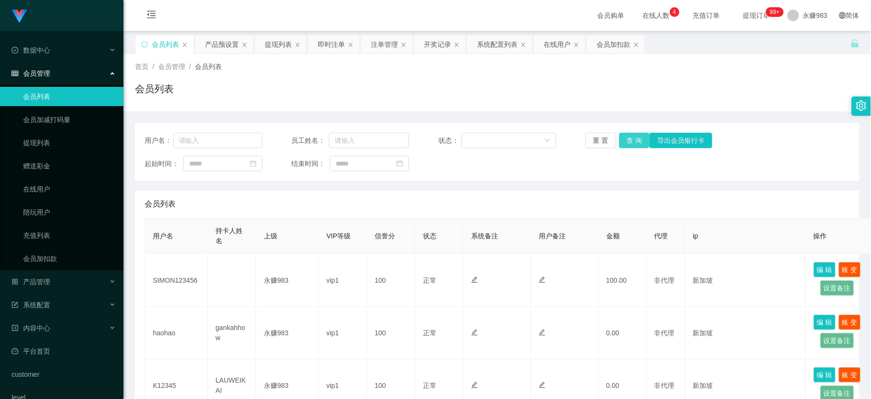
click at [480, 141] on button "查 询" at bounding box center [635, 140] width 31 height 15
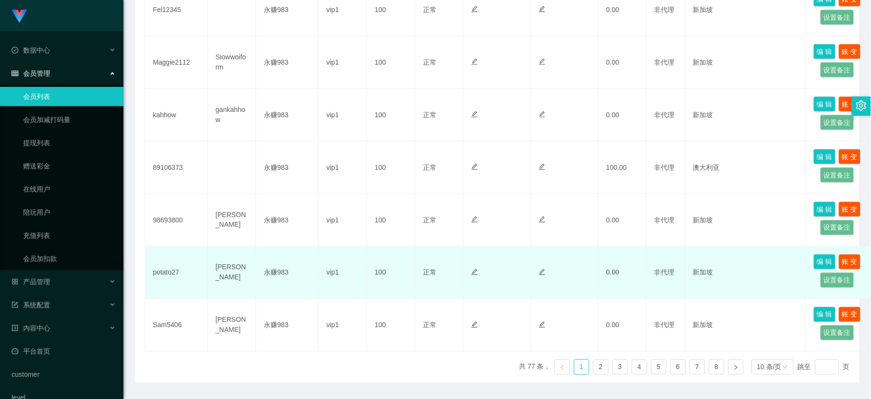
scroll to position [268, 0]
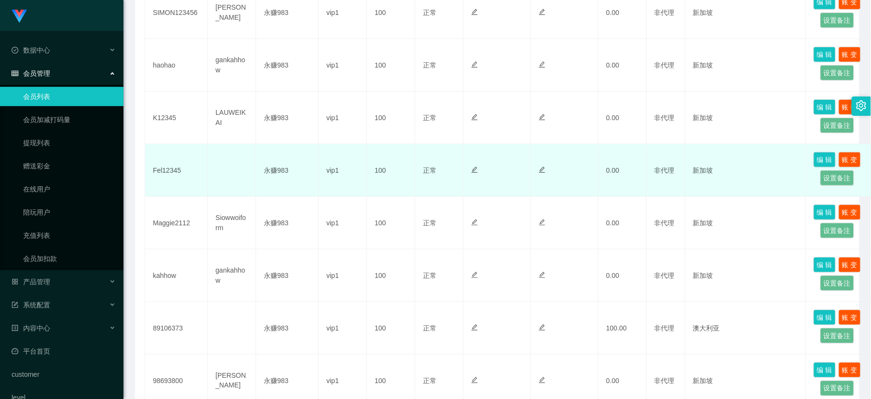
click at [167, 165] on td "Fel12345" at bounding box center [176, 170] width 63 height 53
